Goal: Information Seeking & Learning: Learn about a topic

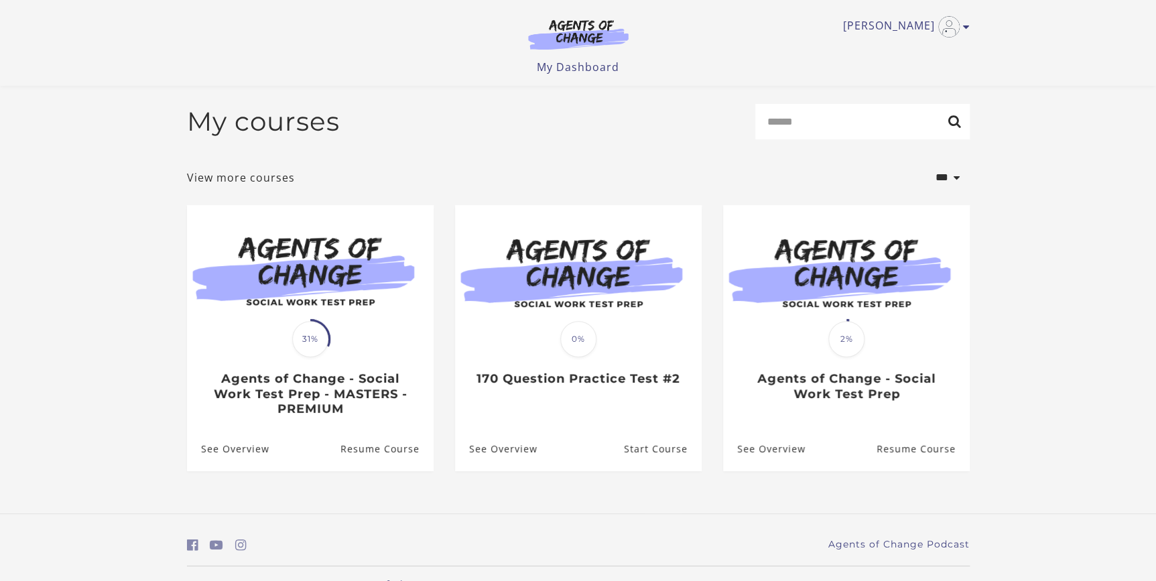
scroll to position [33, 0]
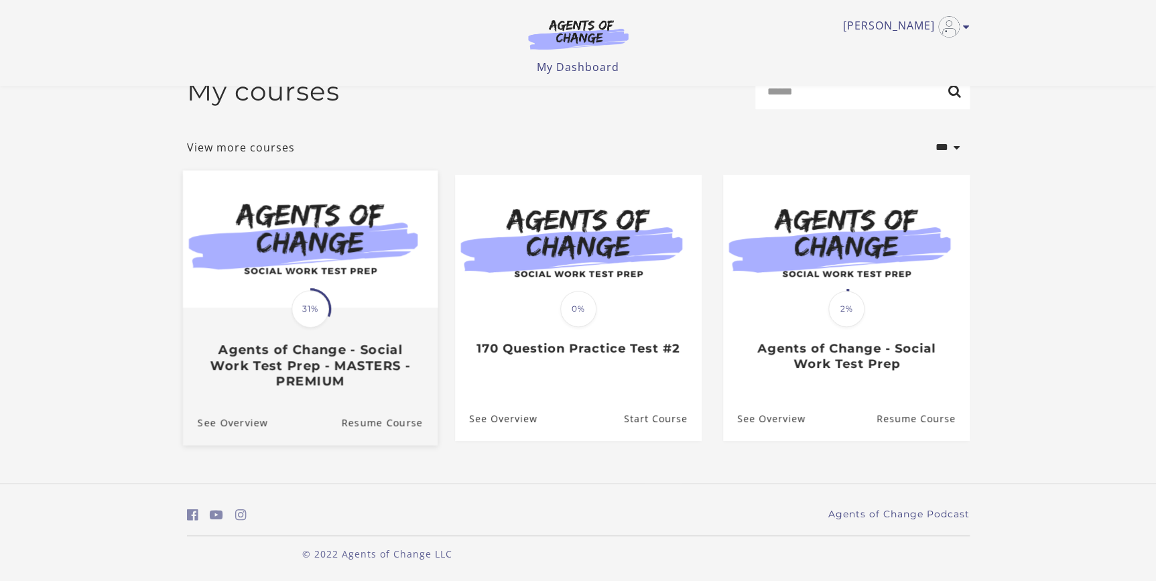
click at [351, 300] on img at bounding box center [309, 238] width 255 height 137
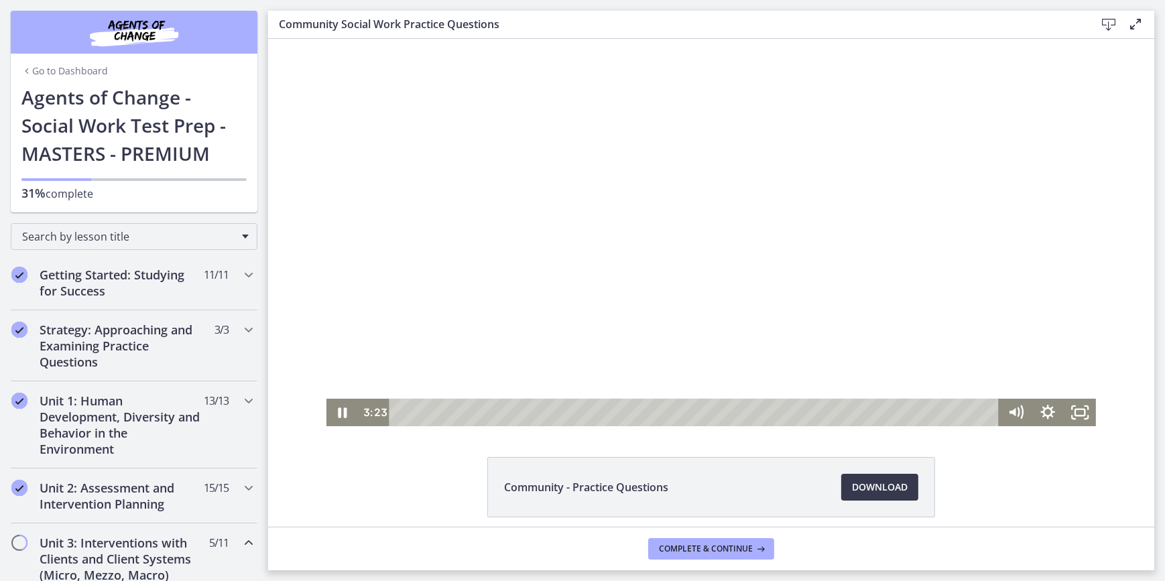
click at [445, 241] on div at bounding box center [711, 232] width 770 height 387
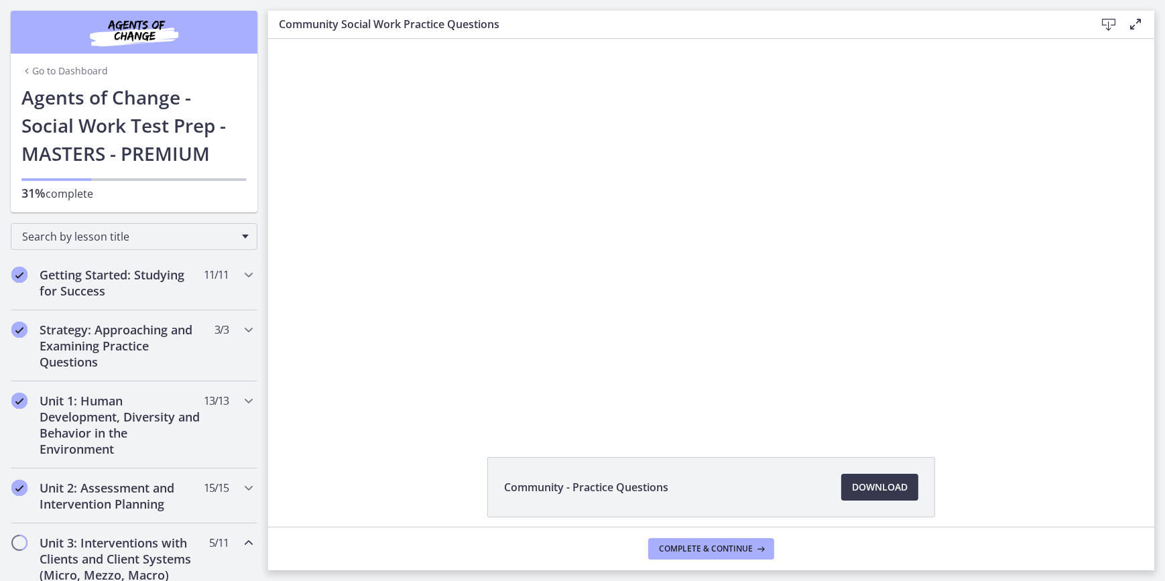
click at [423, 248] on div at bounding box center [711, 232] width 770 height 387
click at [326, 39] on button "Pause: cbe5sb9t4o1cl02sigug.mp4" at bounding box center [326, 39] width 1 height 1
click at [326, 39] on button "Play Video: cbe5sb9t4o1cl02sigug.mp4" at bounding box center [326, 39] width 1 height 1
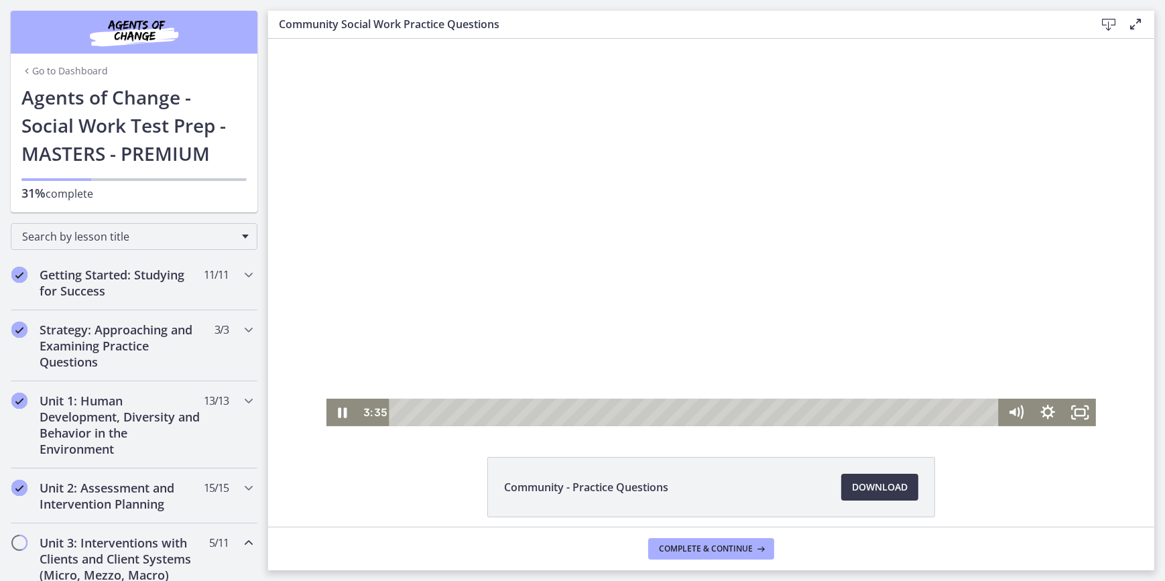
click at [676, 263] on div at bounding box center [711, 232] width 770 height 387
click at [538, 411] on div "Playbar" at bounding box center [540, 412] width 9 height 9
click at [544, 411] on div "3:50" at bounding box center [695, 412] width 591 height 27
click at [551, 414] on div "4:00" at bounding box center [695, 412] width 591 height 27
click at [556, 415] on div "4:06" at bounding box center [695, 412] width 591 height 27
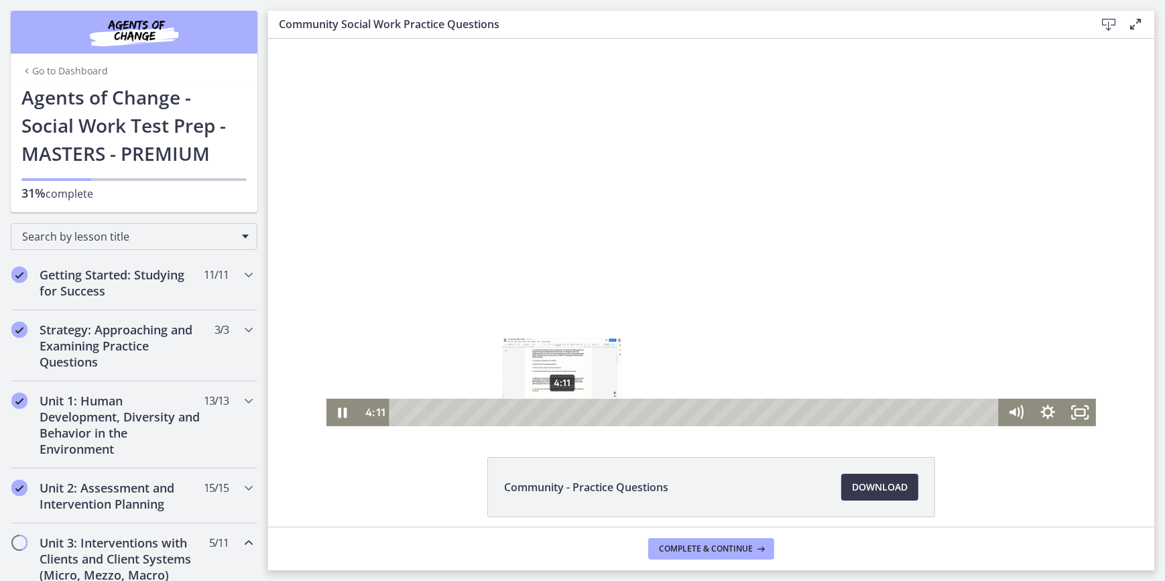
click at [557, 415] on div "Playbar" at bounding box center [561, 412] width 9 height 9
click at [562, 412] on div "Playbar" at bounding box center [562, 412] width 9 height 9
click at [568, 415] on div "4:26" at bounding box center [695, 412] width 591 height 27
click at [572, 415] on div "4:33" at bounding box center [695, 412] width 591 height 27
click at [578, 415] on div "4:39" at bounding box center [695, 412] width 591 height 27
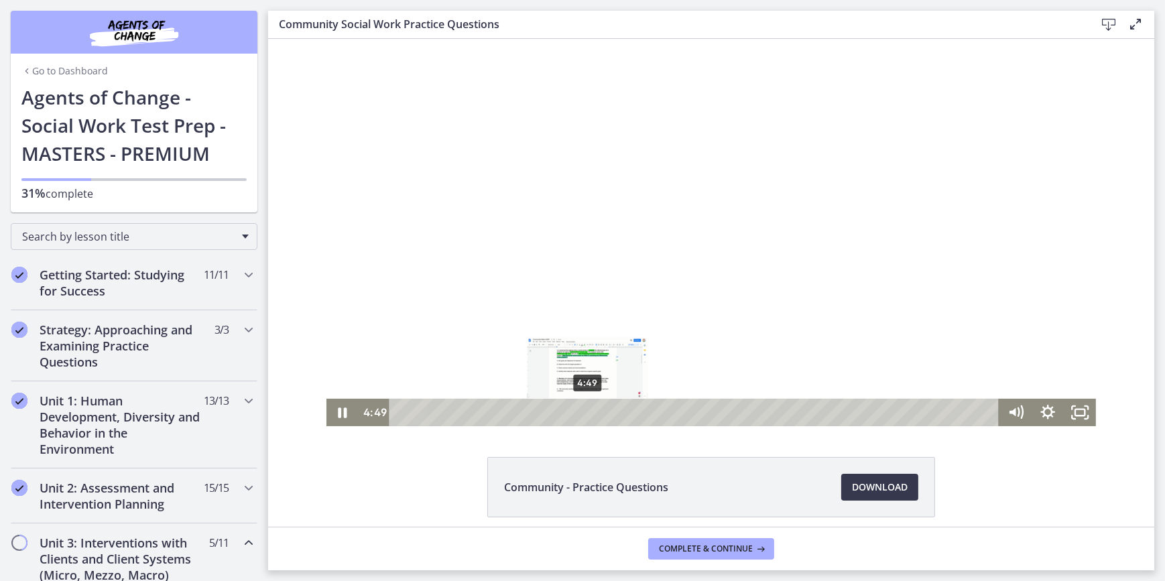
click at [584, 415] on div "4:49" at bounding box center [695, 412] width 591 height 27
click at [586, 415] on div "Playbar" at bounding box center [589, 412] width 9 height 9
click at [592, 415] on div "5:03" at bounding box center [695, 412] width 591 height 27
click at [663, 241] on div at bounding box center [711, 232] width 770 height 387
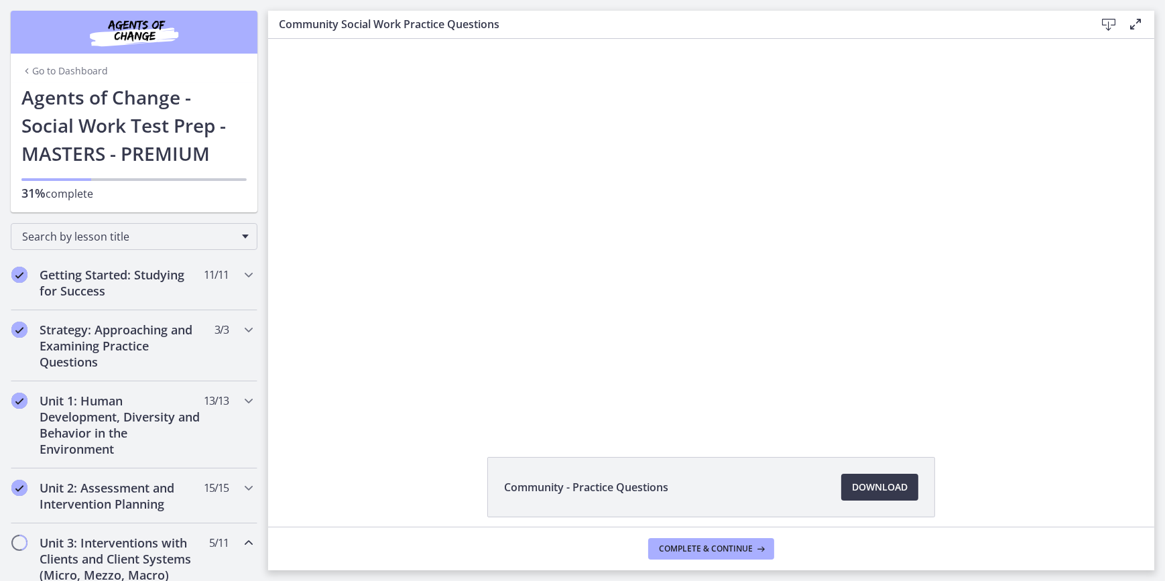
click at [326, 39] on button "Play Video: cbe5sb9t4o1cl02sigug.mp4" at bounding box center [326, 39] width 1 height 1
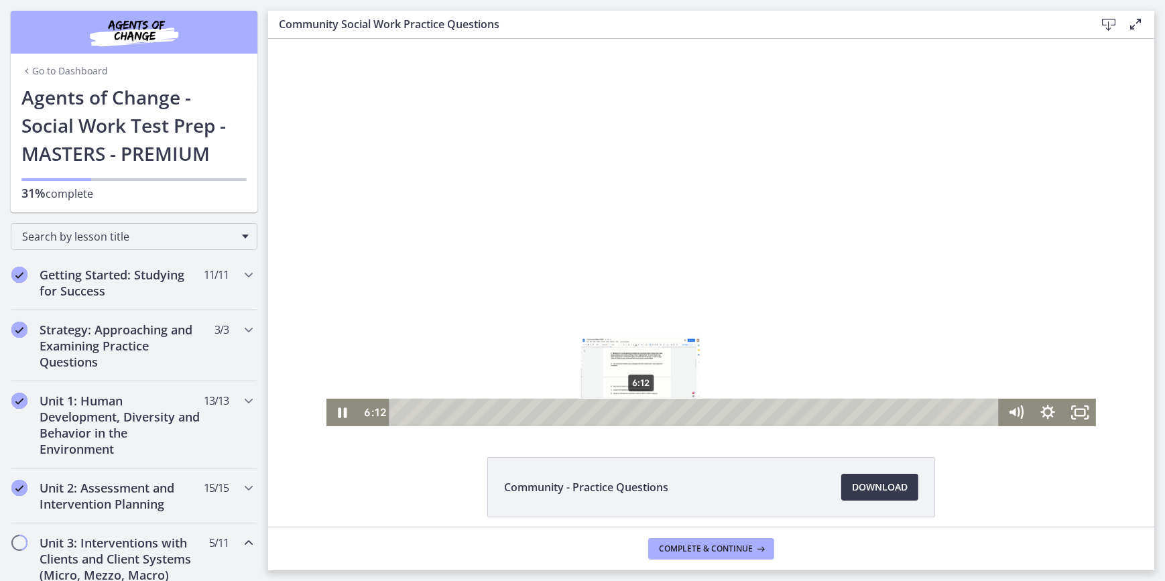
click at [636, 410] on div "6:12" at bounding box center [695, 412] width 591 height 27
click at [644, 413] on div "6:24" at bounding box center [695, 412] width 591 height 27
click at [652, 412] on div "6:32" at bounding box center [695, 412] width 591 height 27
click at [661, 414] on div "6:50" at bounding box center [695, 412] width 591 height 27
click at [669, 414] on div "7:04" at bounding box center [695, 412] width 591 height 27
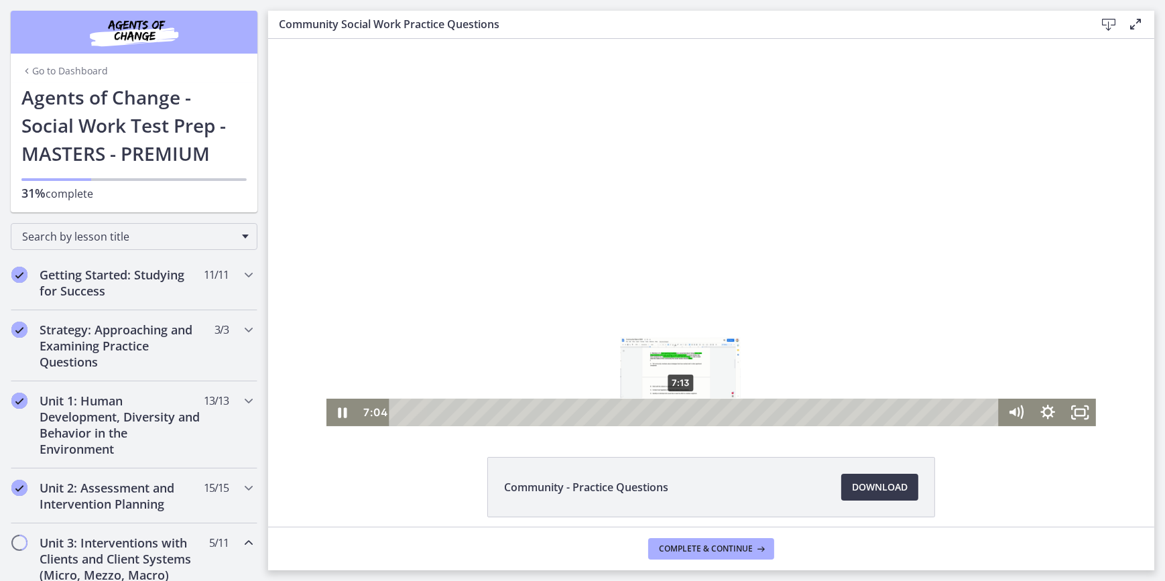
click at [675, 414] on div "7:13" at bounding box center [695, 412] width 591 height 27
click at [681, 414] on div "7:22" at bounding box center [695, 412] width 591 height 27
click at [685, 416] on div "7:29" at bounding box center [695, 412] width 591 height 27
click at [694, 415] on div "7:40" at bounding box center [695, 412] width 591 height 27
click at [873, 220] on div at bounding box center [711, 232] width 770 height 387
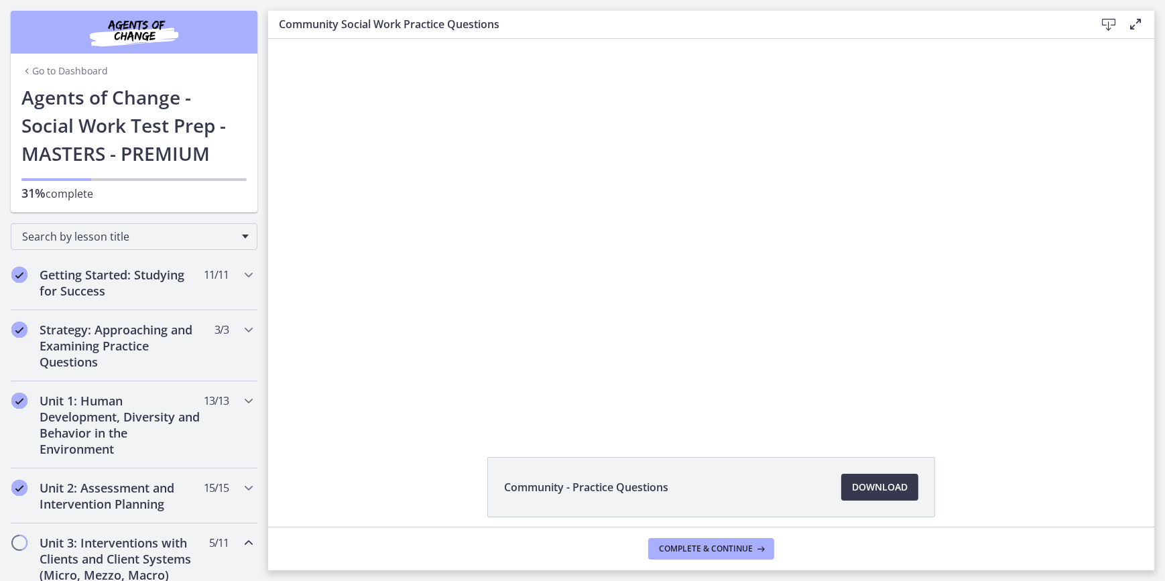
click at [326, 39] on button "Play Video: cbe5sb9t4o1cl02sigug.mp4" at bounding box center [326, 39] width 1 height 1
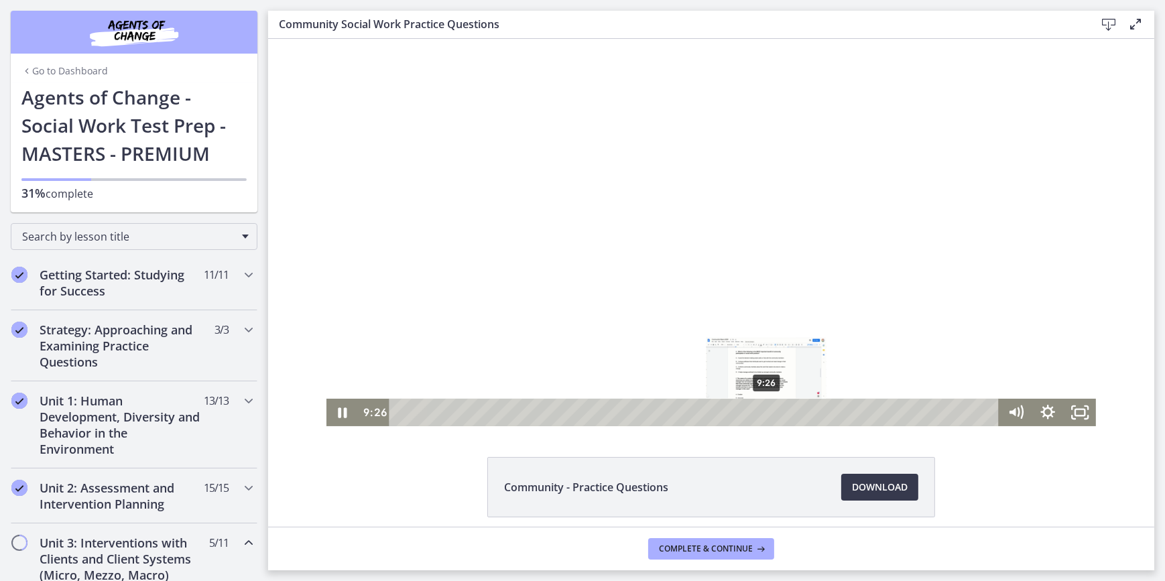
click at [762, 408] on div "9:26" at bounding box center [695, 412] width 591 height 27
click at [765, 409] on div "Playbar" at bounding box center [769, 412] width 9 height 9
click at [771, 410] on div "9:40" at bounding box center [695, 412] width 591 height 27
click at [776, 409] on div "9:48" at bounding box center [695, 412] width 591 height 27
click at [781, 410] on div "9:57" at bounding box center [695, 412] width 591 height 27
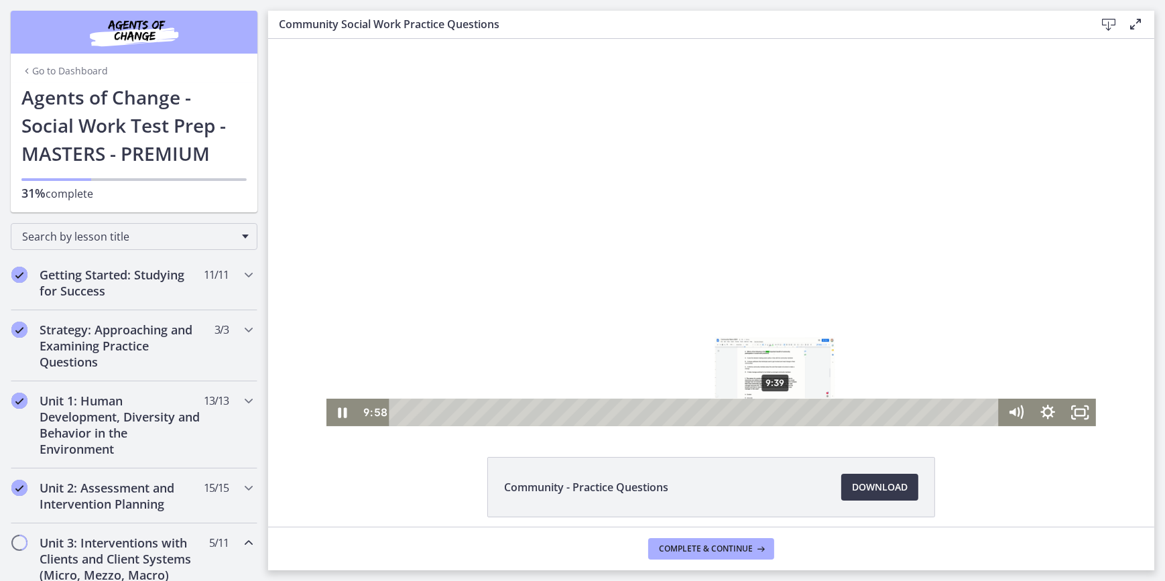
click at [769, 410] on div "9:39" at bounding box center [695, 412] width 591 height 27
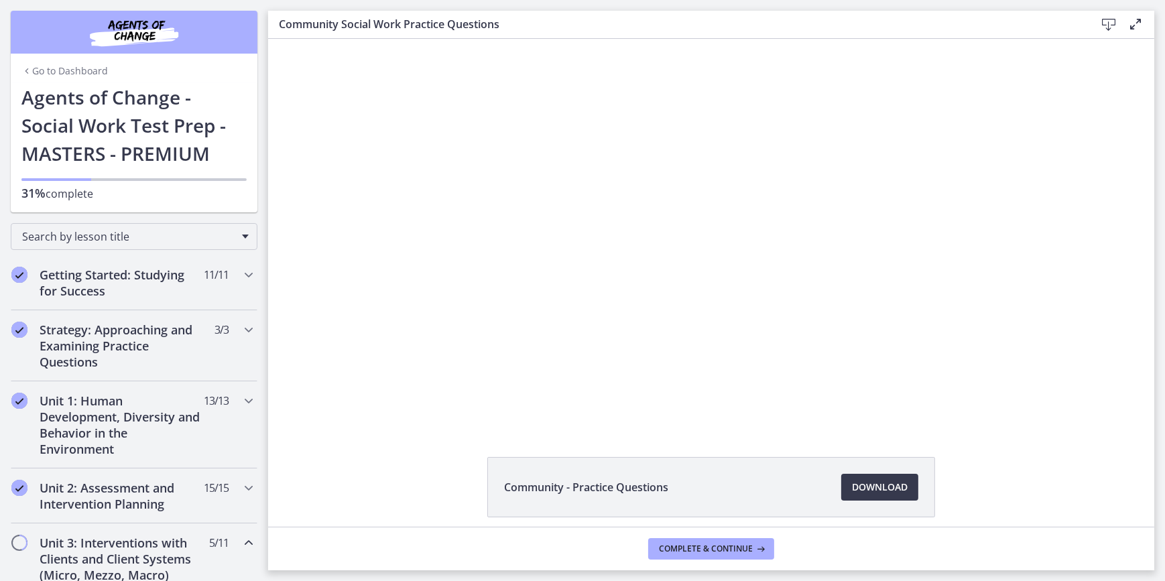
click at [1164, 423] on html "Skip to main content Go to Dashboard Go to Dashboard Go to Dashboard Agents of …" at bounding box center [582, 290] width 1165 height 581
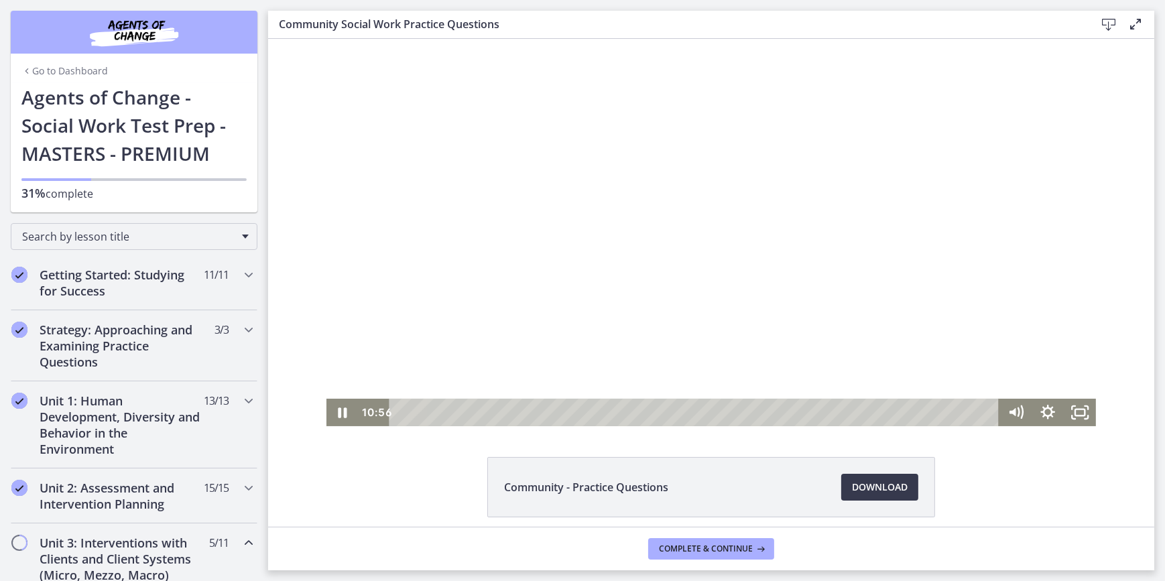
click at [476, 238] on div at bounding box center [711, 232] width 770 height 387
click at [828, 411] on div "11:09" at bounding box center [695, 412] width 591 height 27
click at [838, 413] on div "11:24" at bounding box center [695, 412] width 591 height 27
click at [844, 409] on div "11:34" at bounding box center [695, 412] width 591 height 27
click at [849, 411] on div "11:41" at bounding box center [695, 412] width 591 height 27
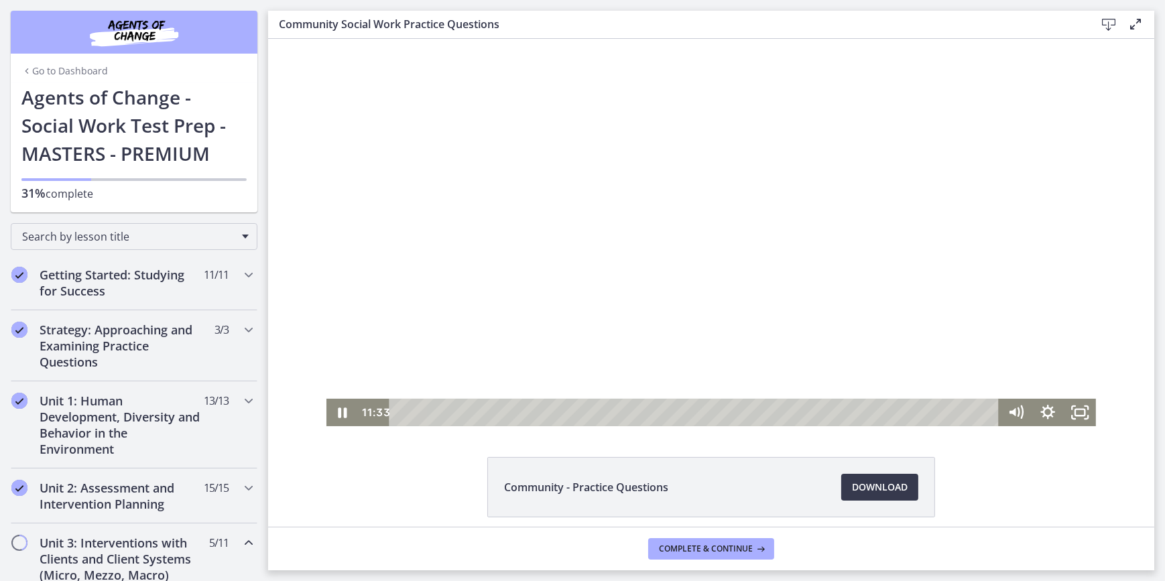
click at [625, 172] on div at bounding box center [711, 232] width 770 height 387
click at [855, 415] on div "11:51" at bounding box center [695, 412] width 591 height 27
click at [866, 415] on div "12:07" at bounding box center [695, 412] width 591 height 27
click at [879, 414] on div "12:28" at bounding box center [695, 412] width 591 height 27
click at [893, 414] on div "12:49" at bounding box center [695, 412] width 591 height 27
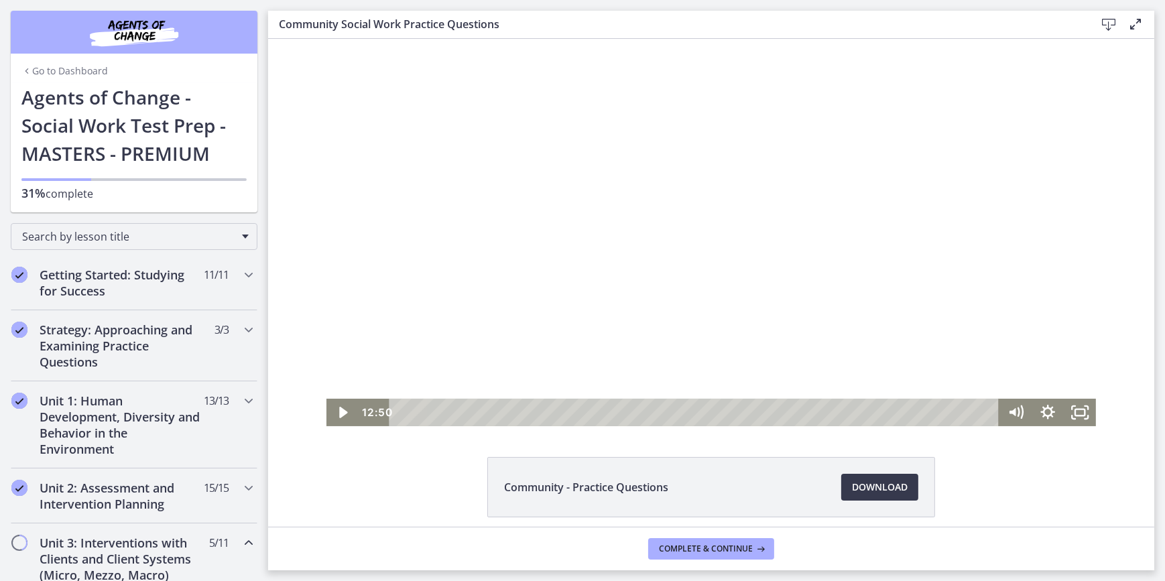
click at [702, 248] on div at bounding box center [711, 232] width 770 height 387
click at [708, 253] on div at bounding box center [711, 232] width 770 height 387
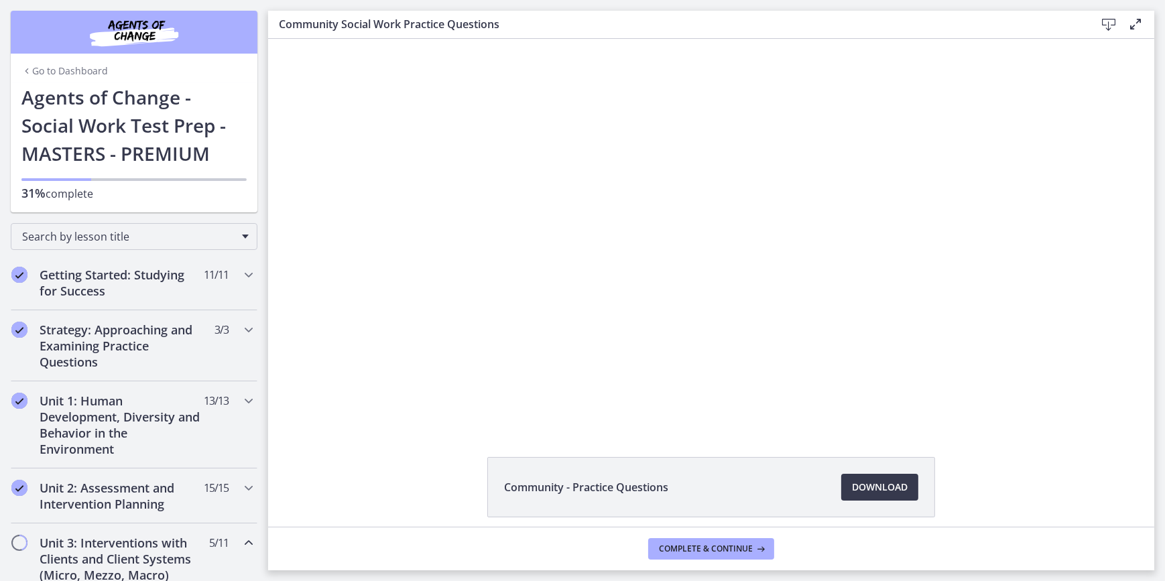
click at [326, 39] on button "Play Video: cbe5sb9t4o1cl02sigug.mp4" at bounding box center [326, 39] width 1 height 1
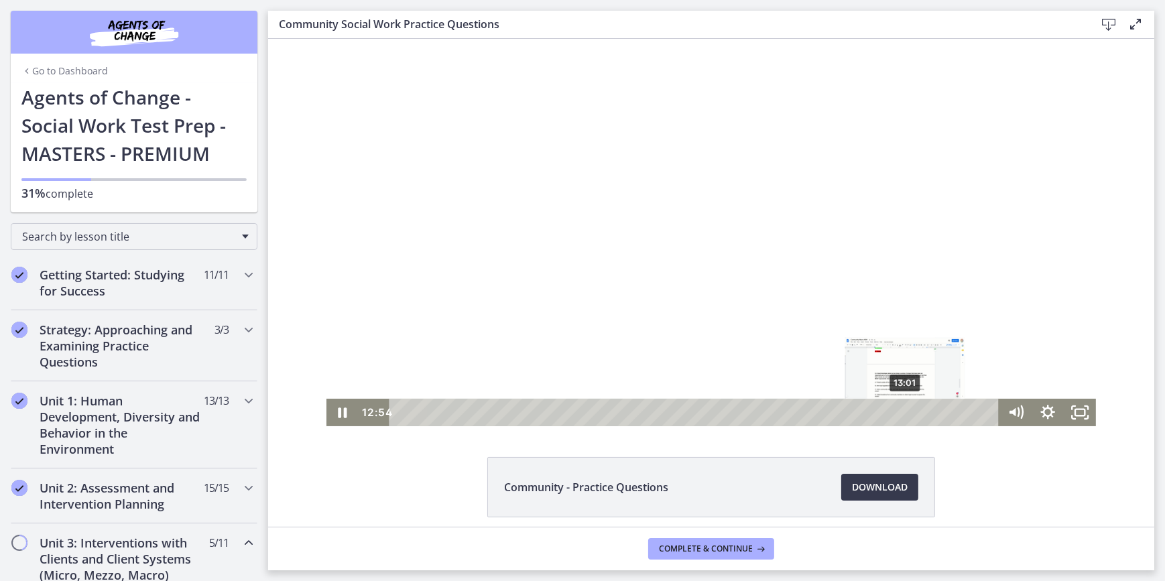
click at [901, 411] on div "13:01" at bounding box center [695, 412] width 591 height 27
click at [905, 411] on div "13:08" at bounding box center [695, 412] width 591 height 27
click at [910, 411] on div "13:16" at bounding box center [695, 412] width 591 height 27
click at [913, 412] on div "Playbar" at bounding box center [915, 412] width 9 height 9
click at [919, 413] on div "13:27" at bounding box center [695, 412] width 591 height 27
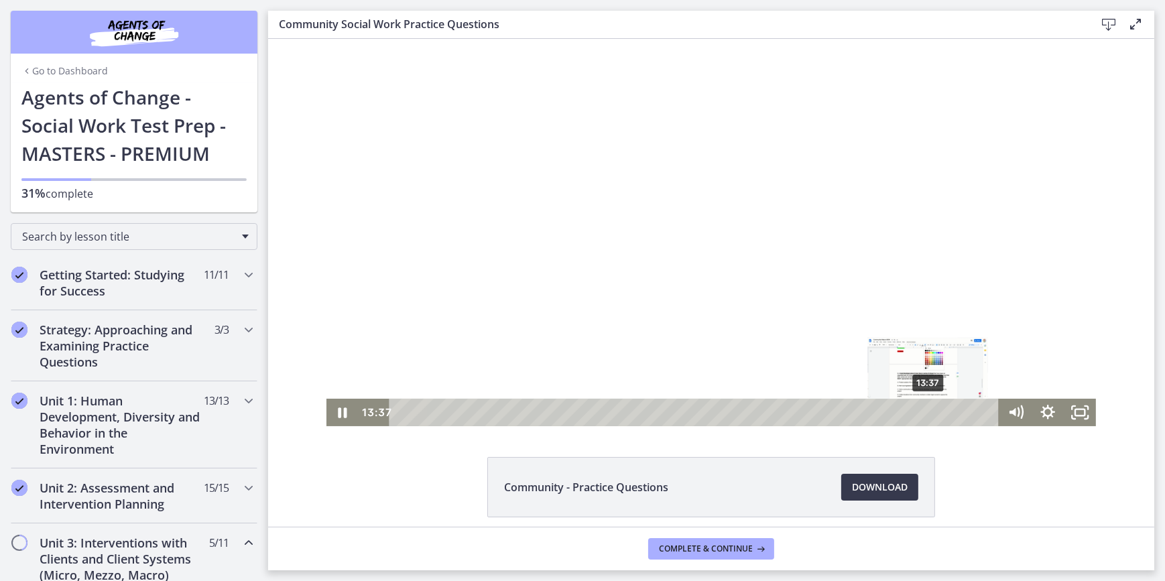
click at [924, 413] on div "13:37" at bounding box center [695, 412] width 591 height 27
click at [929, 413] on div "13:45" at bounding box center [695, 412] width 591 height 27
click at [933, 414] on div "13:52" at bounding box center [695, 412] width 591 height 27
click at [941, 414] on div "14:01" at bounding box center [695, 412] width 591 height 27
click at [949, 414] on div "14:09" at bounding box center [695, 412] width 591 height 27
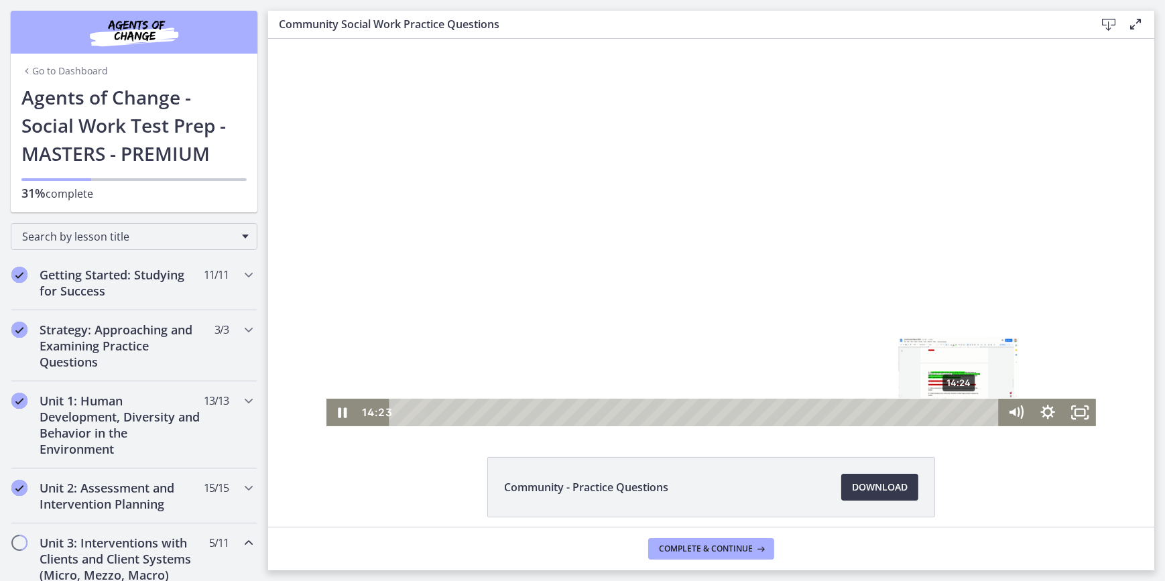
click at [954, 414] on div "Playbar" at bounding box center [956, 412] width 9 height 9
click at [958, 415] on div "14:30" at bounding box center [695, 412] width 591 height 27
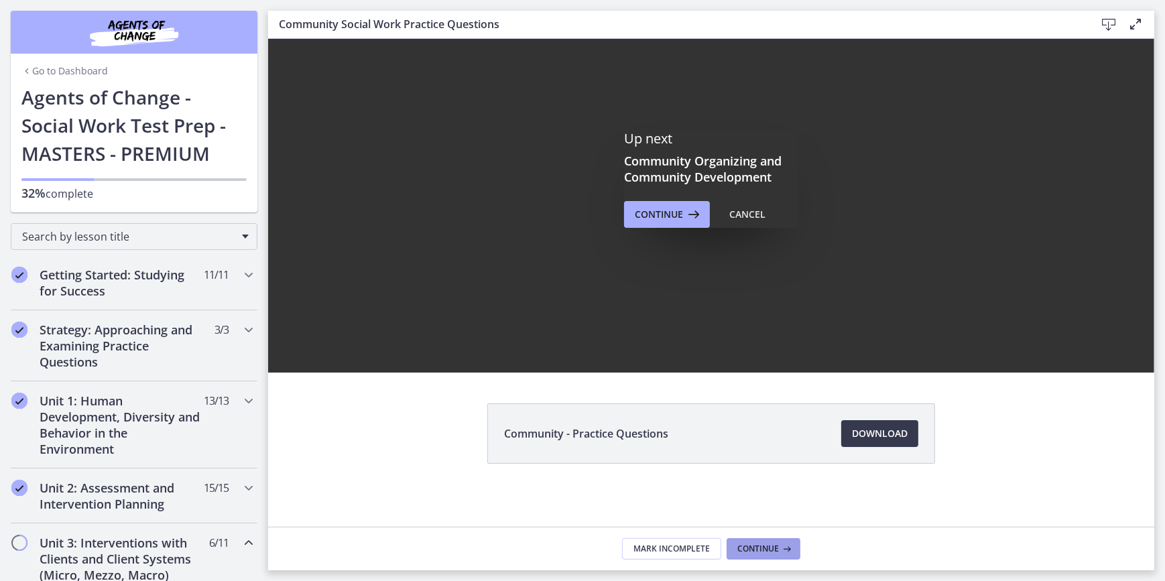
drag, startPoint x: 746, startPoint y: 544, endPoint x: 746, endPoint y: 551, distance: 7.4
click at [746, 551] on span "Continue" at bounding box center [758, 548] width 42 height 11
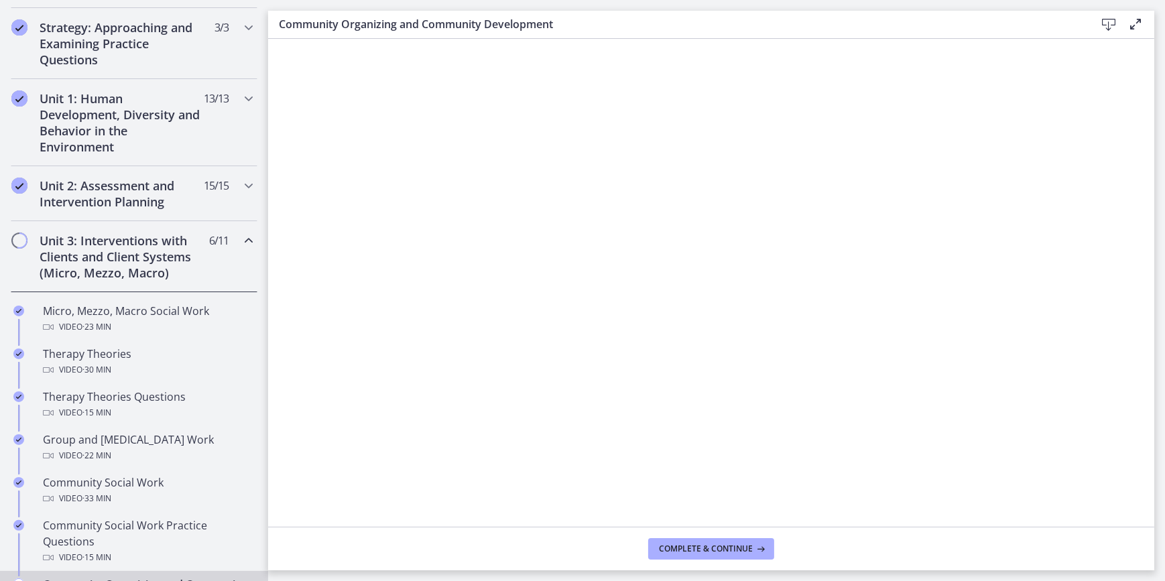
scroll to position [304, 0]
click at [241, 232] on icon "Chapters" at bounding box center [249, 238] width 16 height 16
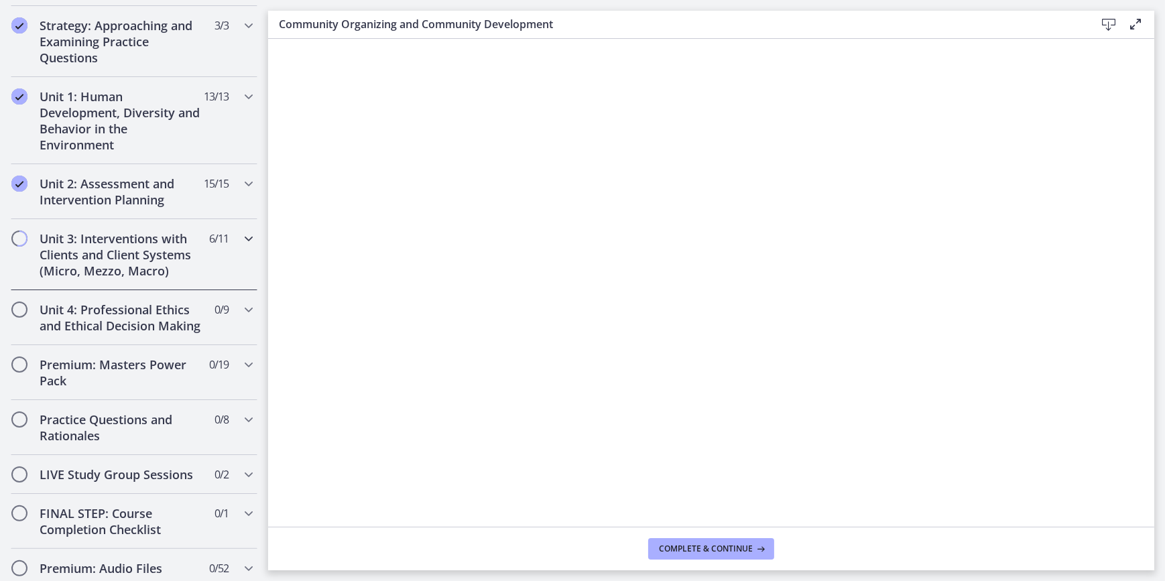
click at [241, 232] on icon "Chapters" at bounding box center [249, 238] width 16 height 16
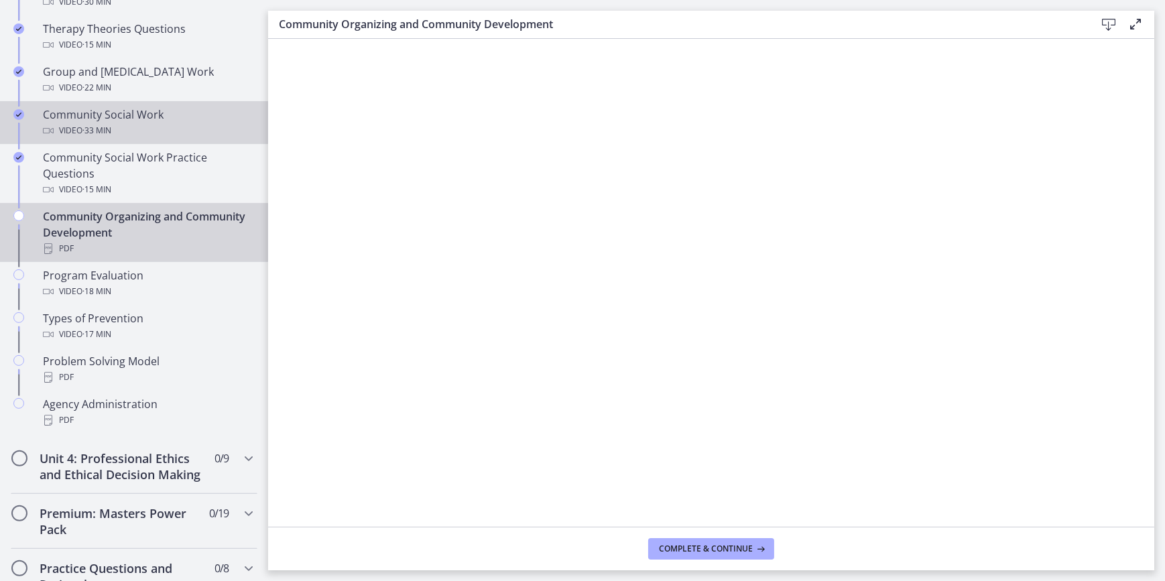
scroll to position [730, 0]
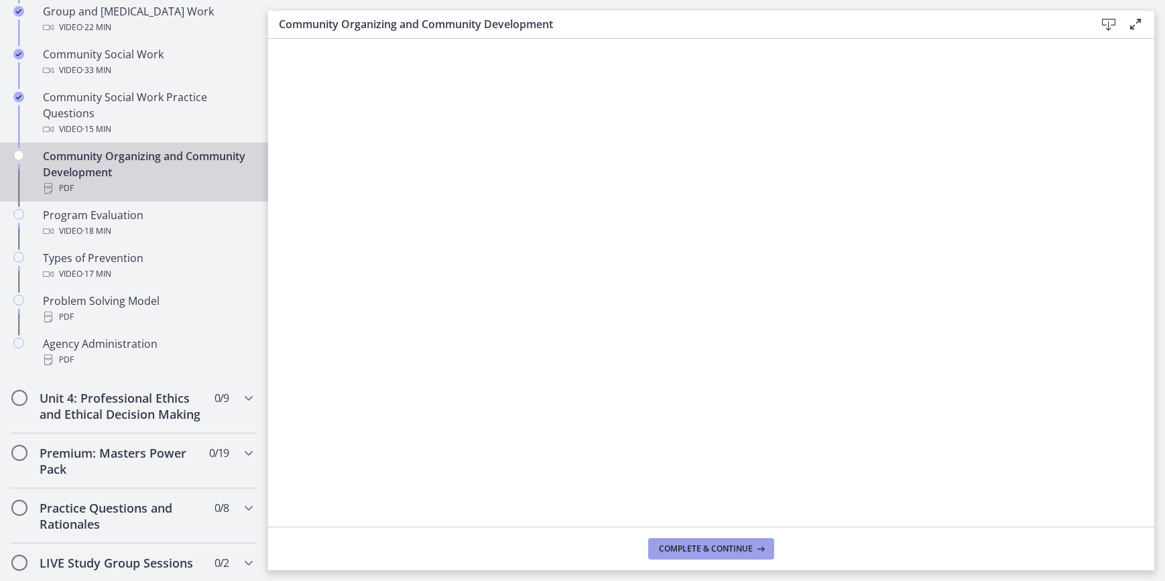
click at [694, 550] on span "Complete & continue" at bounding box center [706, 548] width 94 height 11
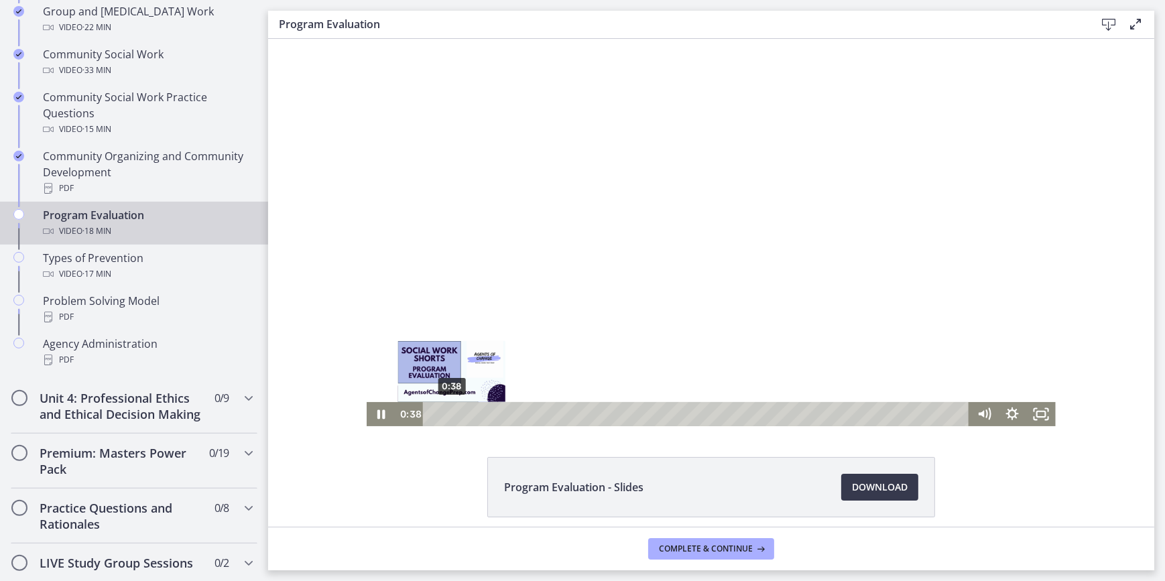
click at [446, 415] on div "0:38" at bounding box center [697, 414] width 529 height 24
click at [446, 410] on div "0:38" at bounding box center [697, 414] width 529 height 24
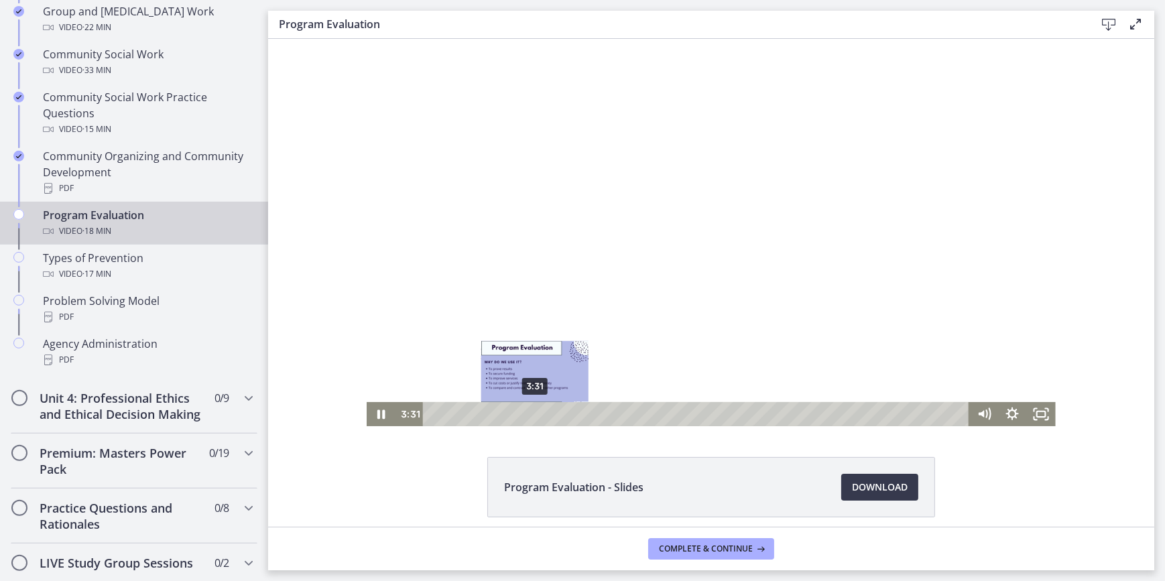
click at [529, 417] on div "3:31" at bounding box center [697, 414] width 529 height 24
click at [529, 415] on div "Playbar" at bounding box center [533, 414] width 8 height 8
click at [514, 415] on div "3:02" at bounding box center [697, 414] width 529 height 24
click at [505, 413] on div "2:42" at bounding box center [697, 414] width 529 height 24
click at [494, 413] on div "2:18" at bounding box center [697, 414] width 529 height 24
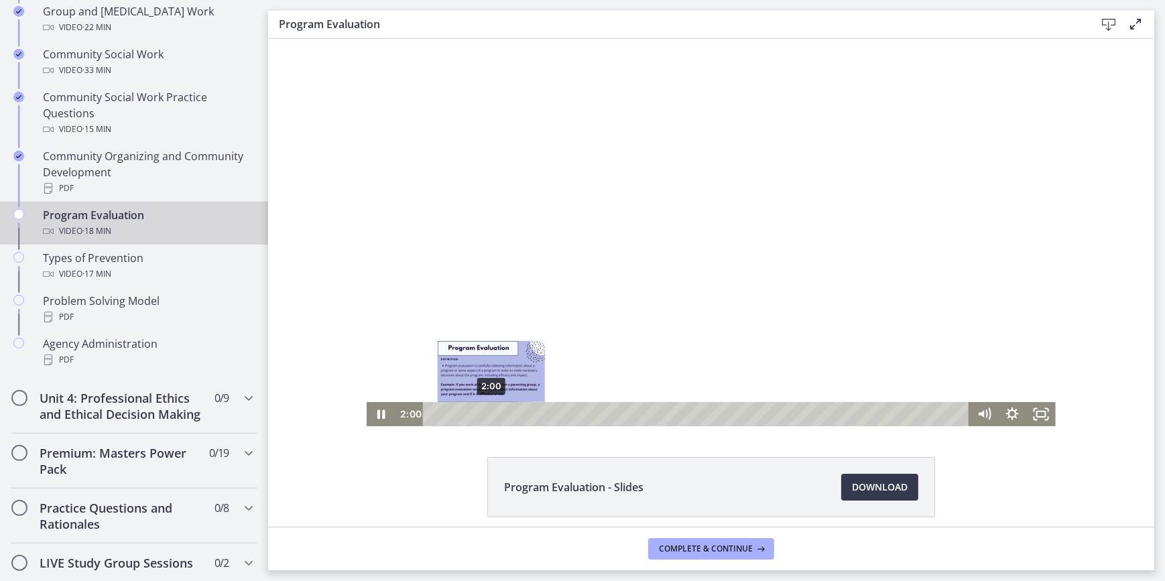
click at [486, 413] on div "2:00" at bounding box center [697, 414] width 529 height 24
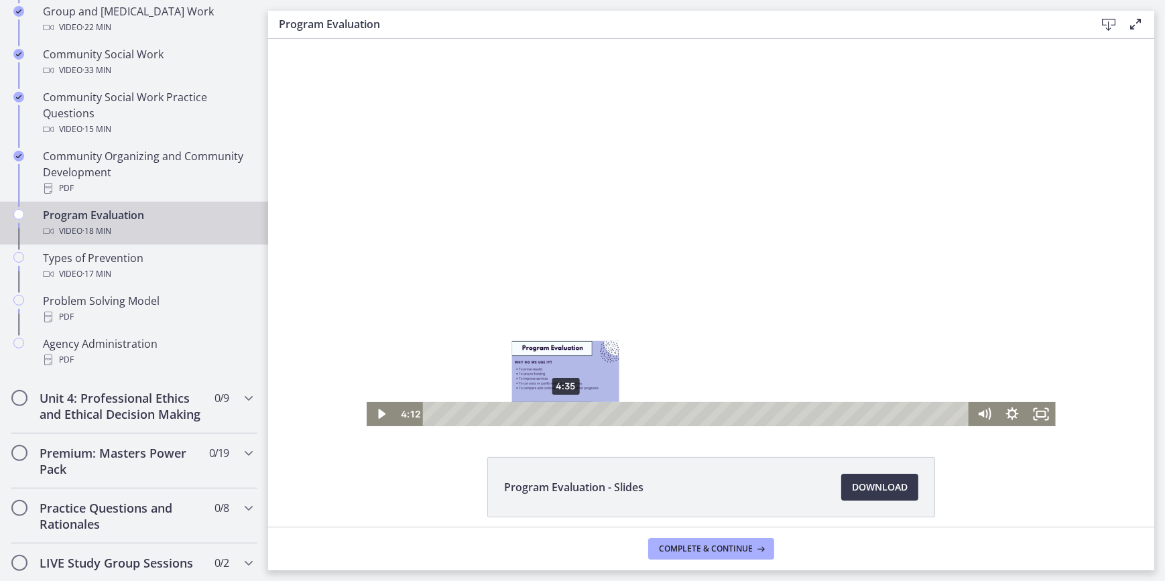
click at [560, 417] on div "4:35" at bounding box center [697, 414] width 529 height 24
click at [564, 416] on div "4:40" at bounding box center [697, 414] width 529 height 24
click at [574, 415] on div "5:00" at bounding box center [697, 414] width 529 height 24
click at [577, 416] on div "5:10" at bounding box center [697, 414] width 529 height 24
click at [599, 414] on div "5:56" at bounding box center [697, 414] width 529 height 24
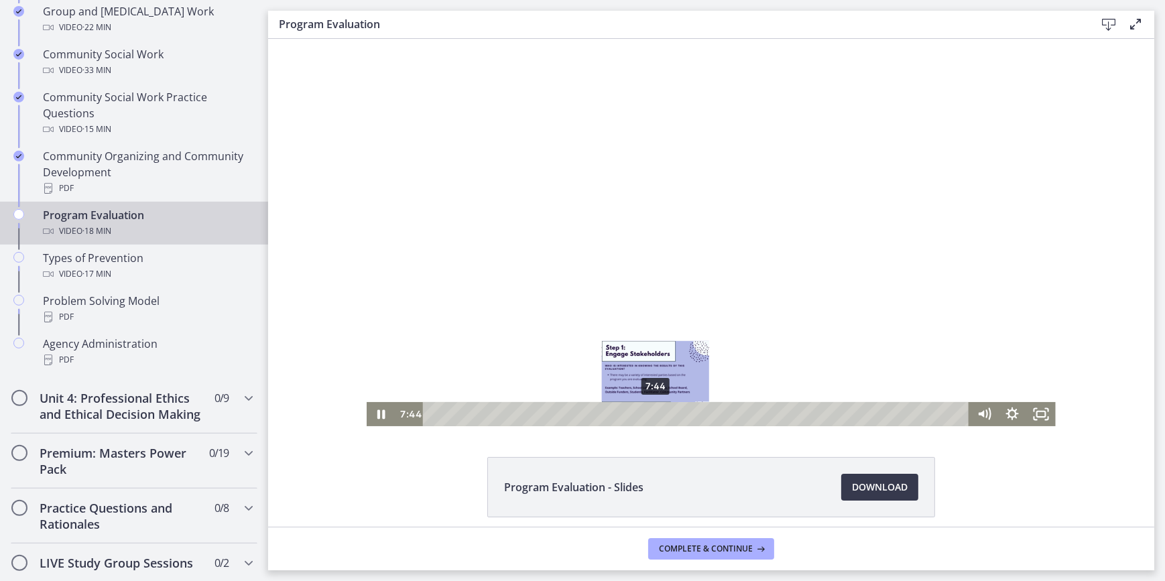
click at [651, 415] on div "7:44" at bounding box center [697, 414] width 529 height 24
click at [641, 411] on div "7:23" at bounding box center [697, 414] width 529 height 24
click at [663, 412] on div "8:08" at bounding box center [697, 414] width 529 height 24
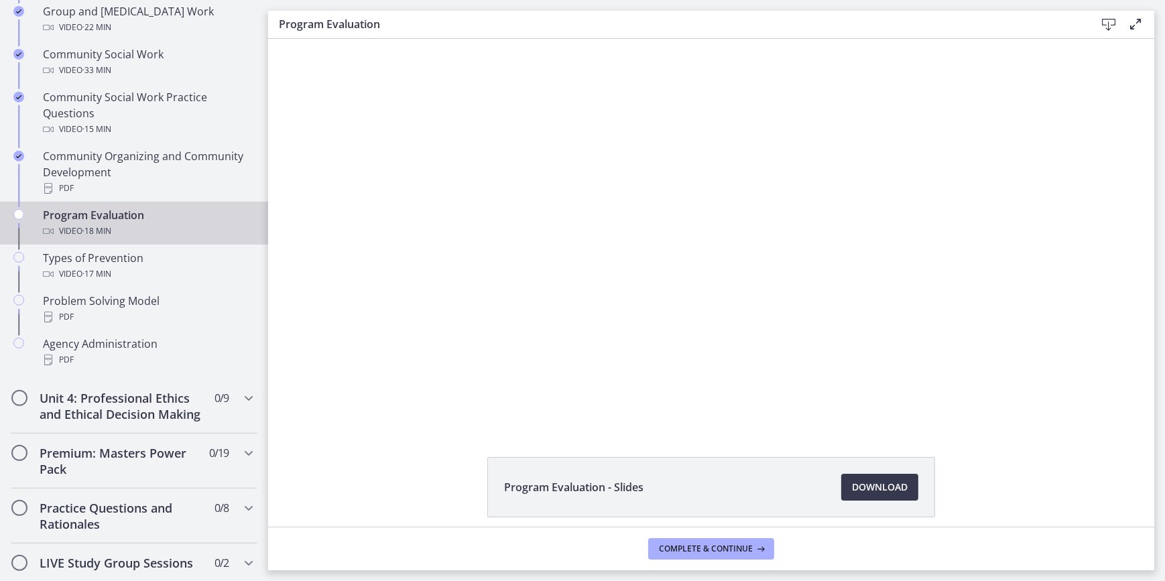
drag, startPoint x: 635, startPoint y: 394, endPoint x: 563, endPoint y: 474, distance: 108.2
drag, startPoint x: 824, startPoint y: 523, endPoint x: 505, endPoint y: 361, distance: 357.5
click at [505, 360] on div at bounding box center [710, 232] width 689 height 387
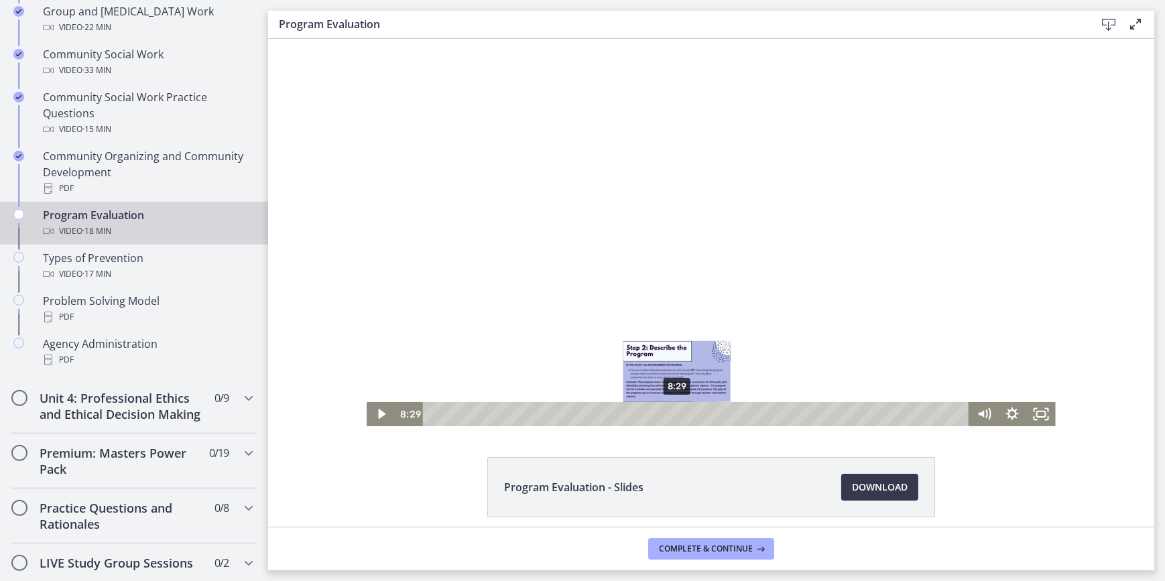
click at [672, 414] on div "8:29" at bounding box center [697, 414] width 529 height 24
click at [692, 414] on div "8:58" at bounding box center [697, 414] width 529 height 24
click at [705, 415] on div "9:36" at bounding box center [697, 414] width 529 height 24
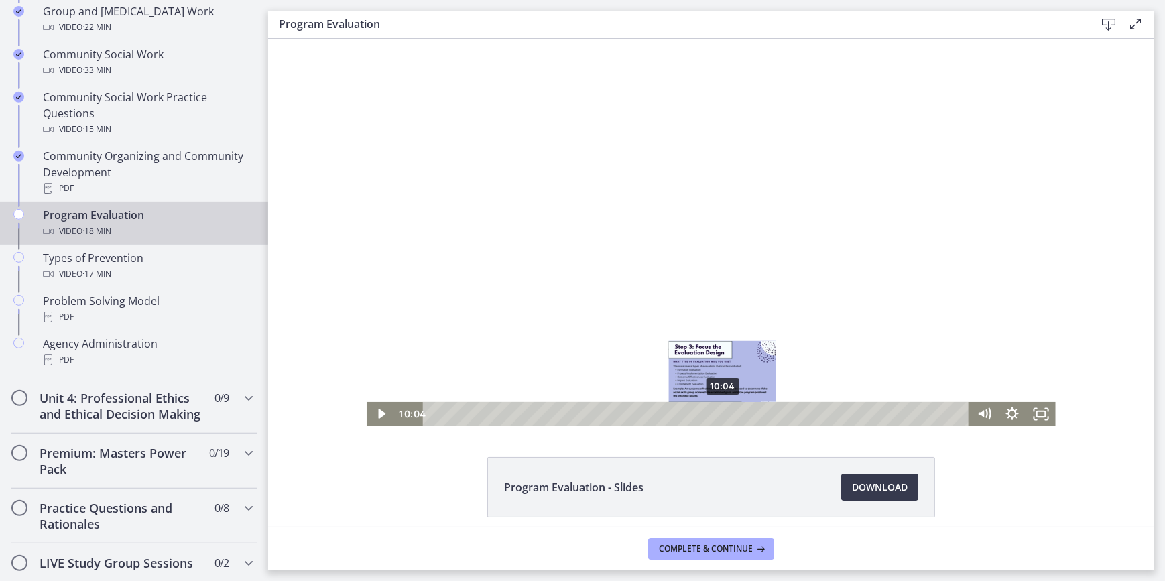
click at [718, 415] on div "10:04" at bounding box center [697, 414] width 529 height 24
click at [690, 353] on div at bounding box center [710, 232] width 689 height 387
click at [643, 220] on div at bounding box center [710, 232] width 689 height 387
click at [754, 413] on div "11:21" at bounding box center [697, 414] width 529 height 24
click at [443, 285] on div at bounding box center [710, 232] width 689 height 387
